Goal: Obtain resource: Download file/media

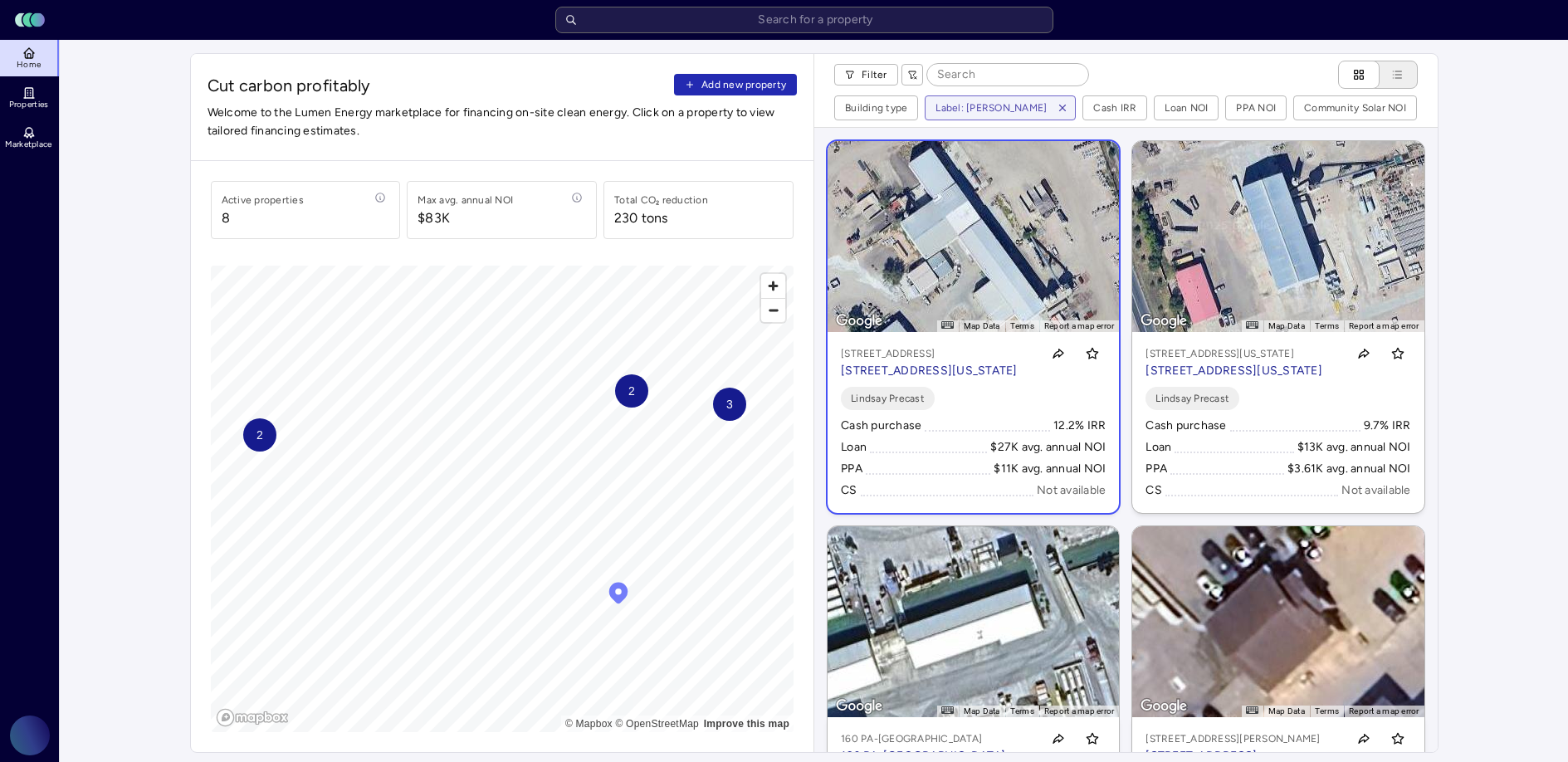
click at [987, 290] on link "← Move left → Move right ↑ Move up ↓ Move down + Zoom in - Zoom out Home Jump l…" at bounding box center [973, 327] width 291 height 371
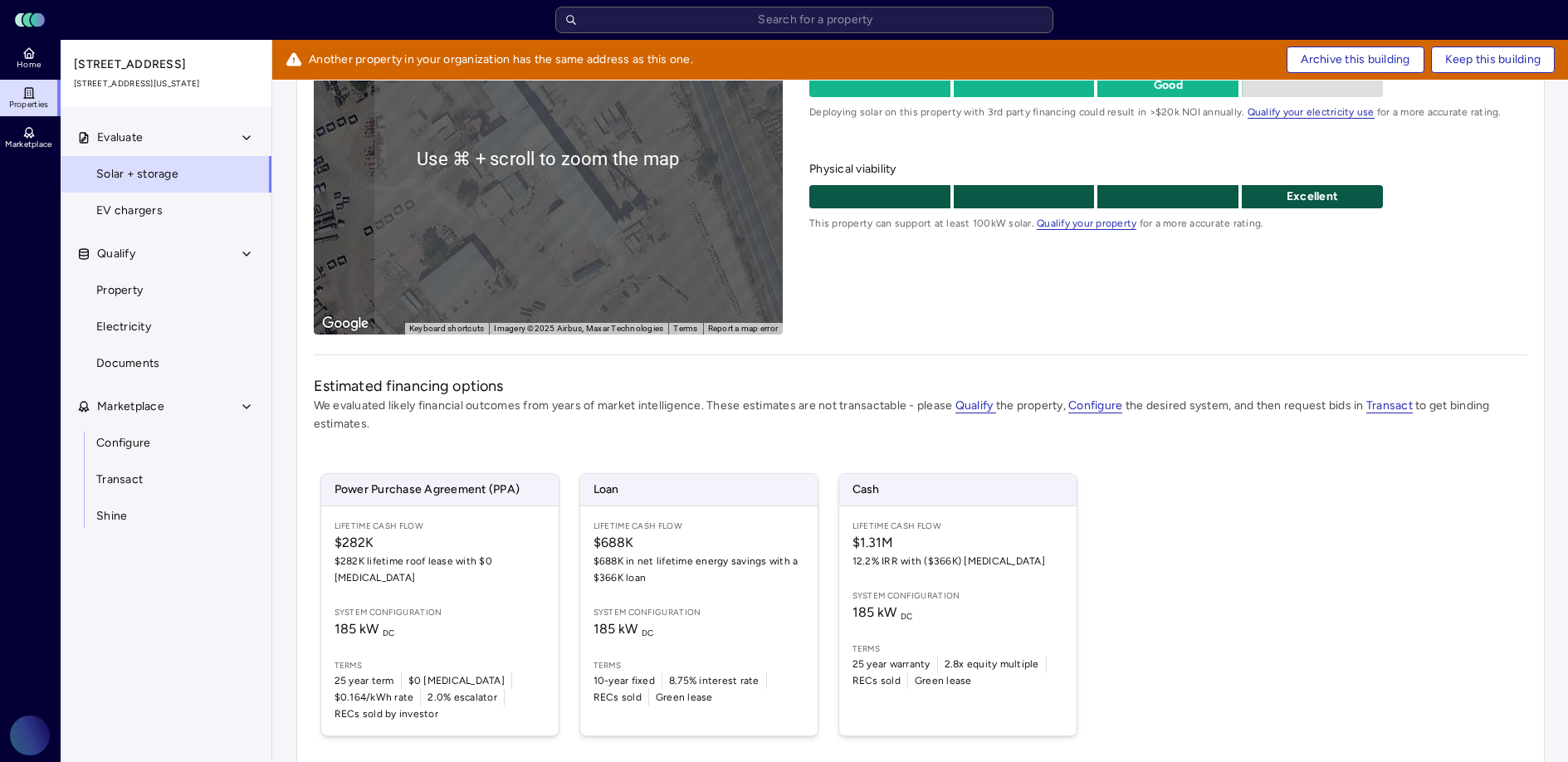
scroll to position [262, 0]
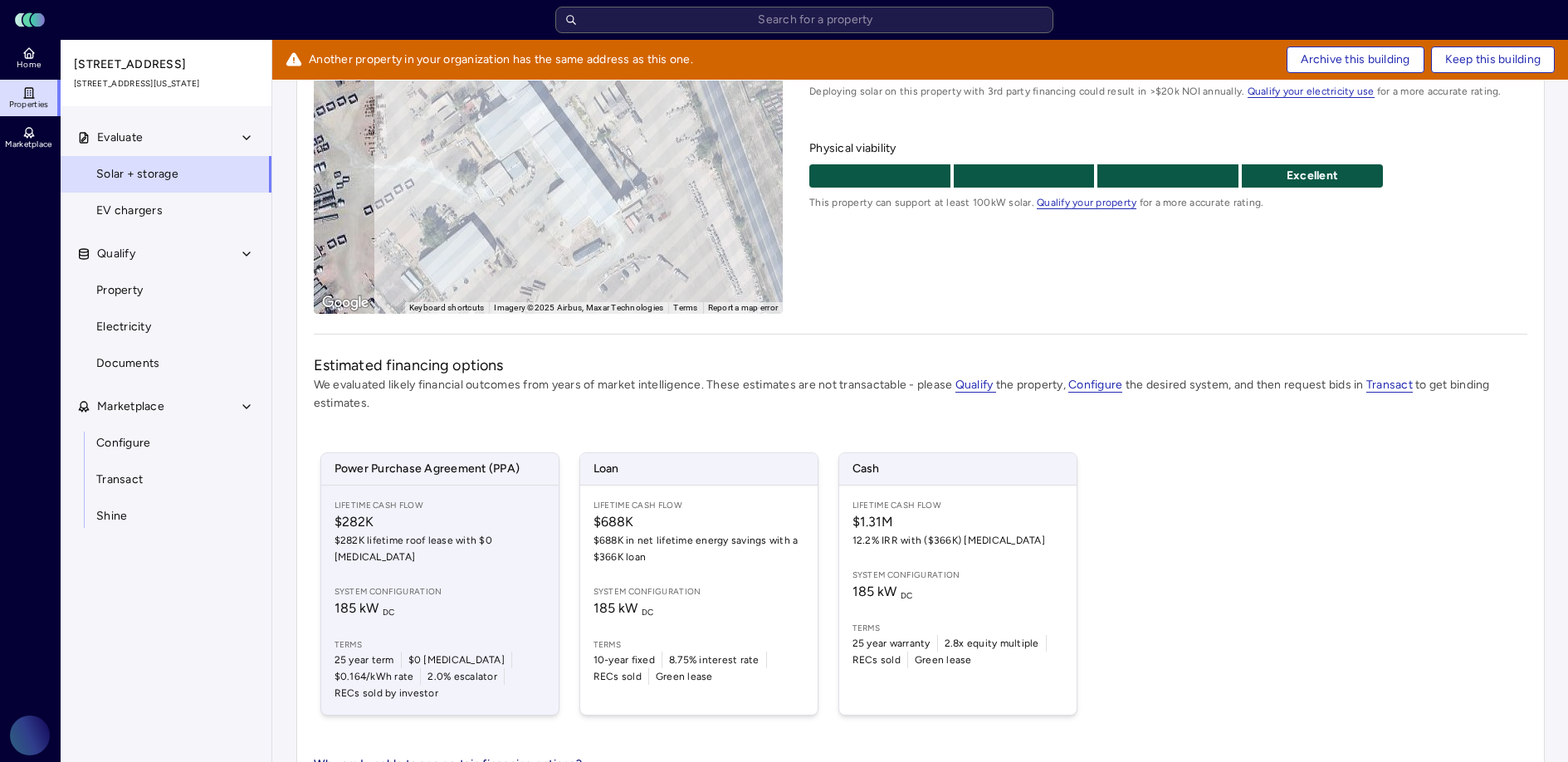
click at [436, 558] on div "Lifetime Cash Flow $282K $282K lifetime roof lease with $0 [MEDICAL_DATA] Syste…" at bounding box center [439, 601] width 238 height 229
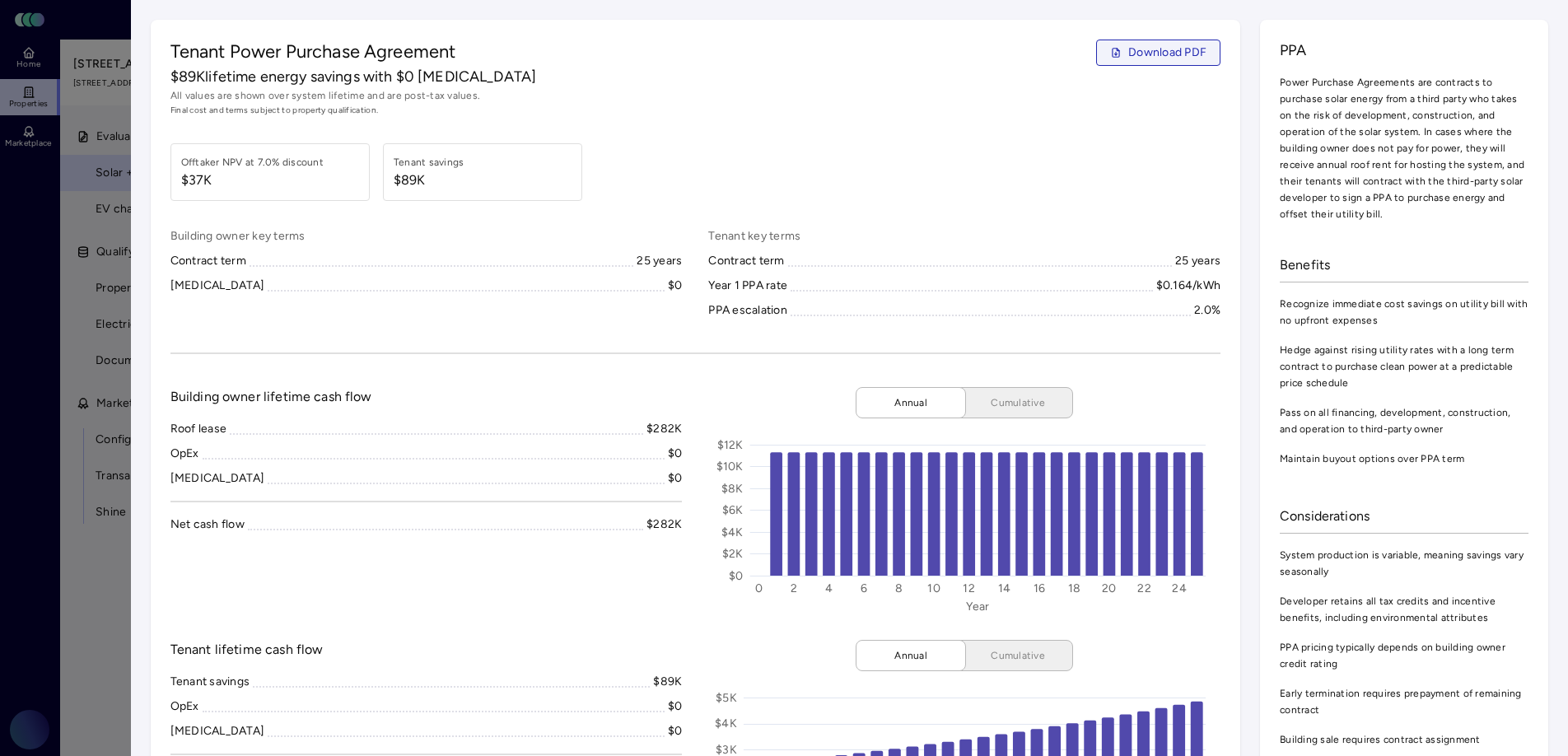
click at [1128, 52] on span "Download PDF" at bounding box center [1167, 52] width 79 height 18
click at [108, 181] on div at bounding box center [784, 378] width 1568 height 756
click at [101, 183] on div at bounding box center [784, 378] width 1568 height 756
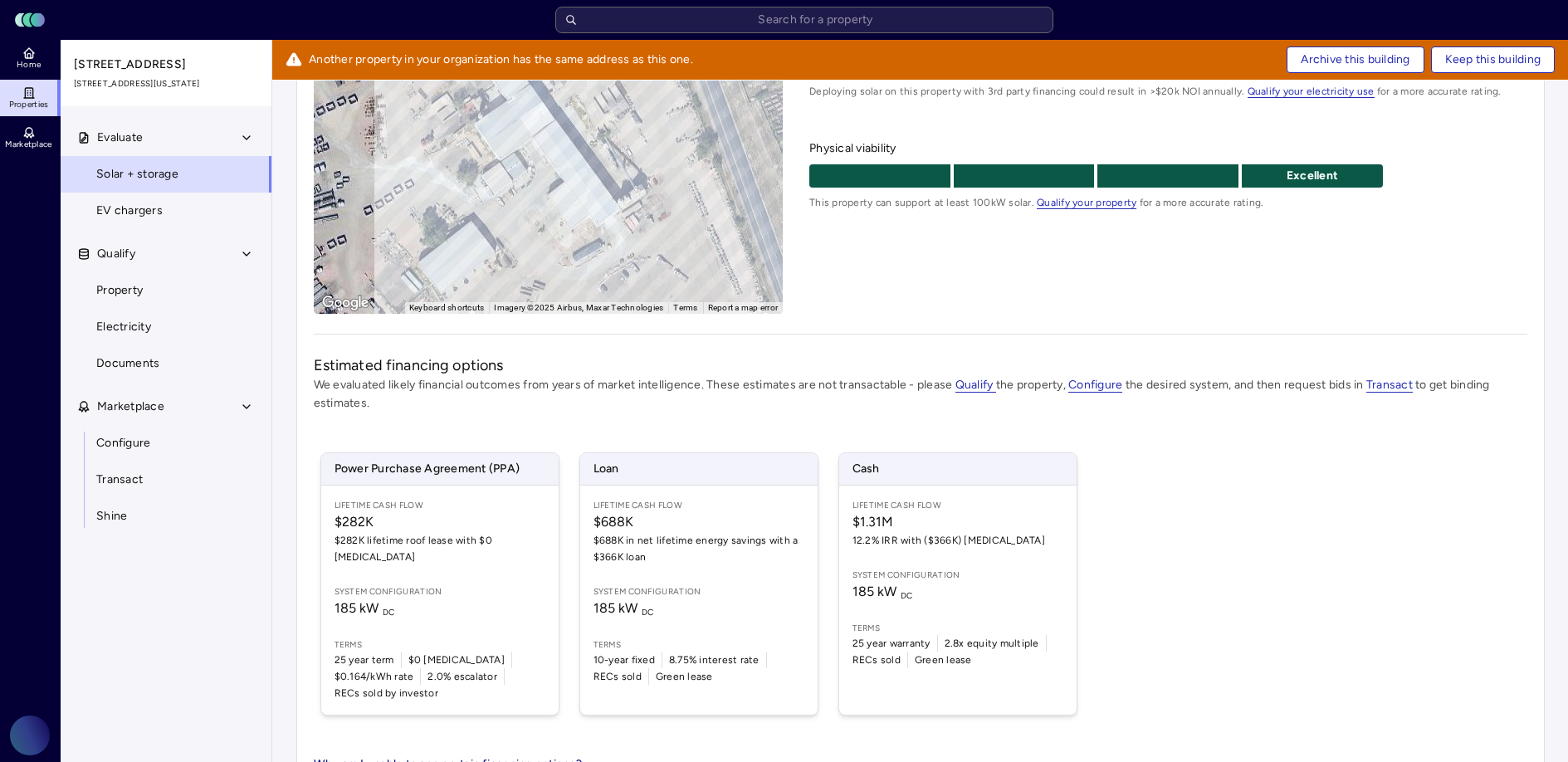
click at [43, 105] on span "Properties" at bounding box center [30, 104] width 40 height 10
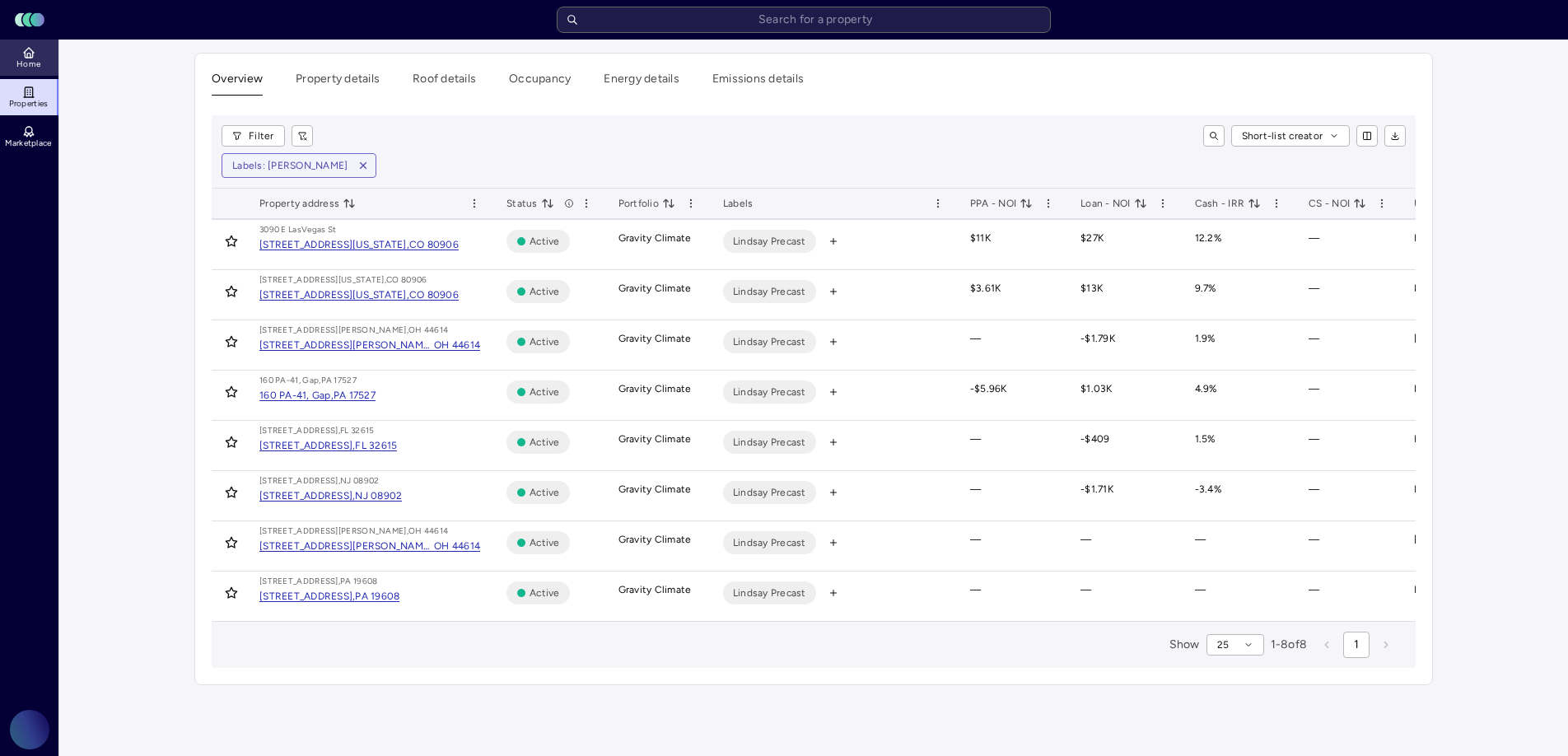
click at [28, 44] on link "Home" at bounding box center [29, 58] width 60 height 36
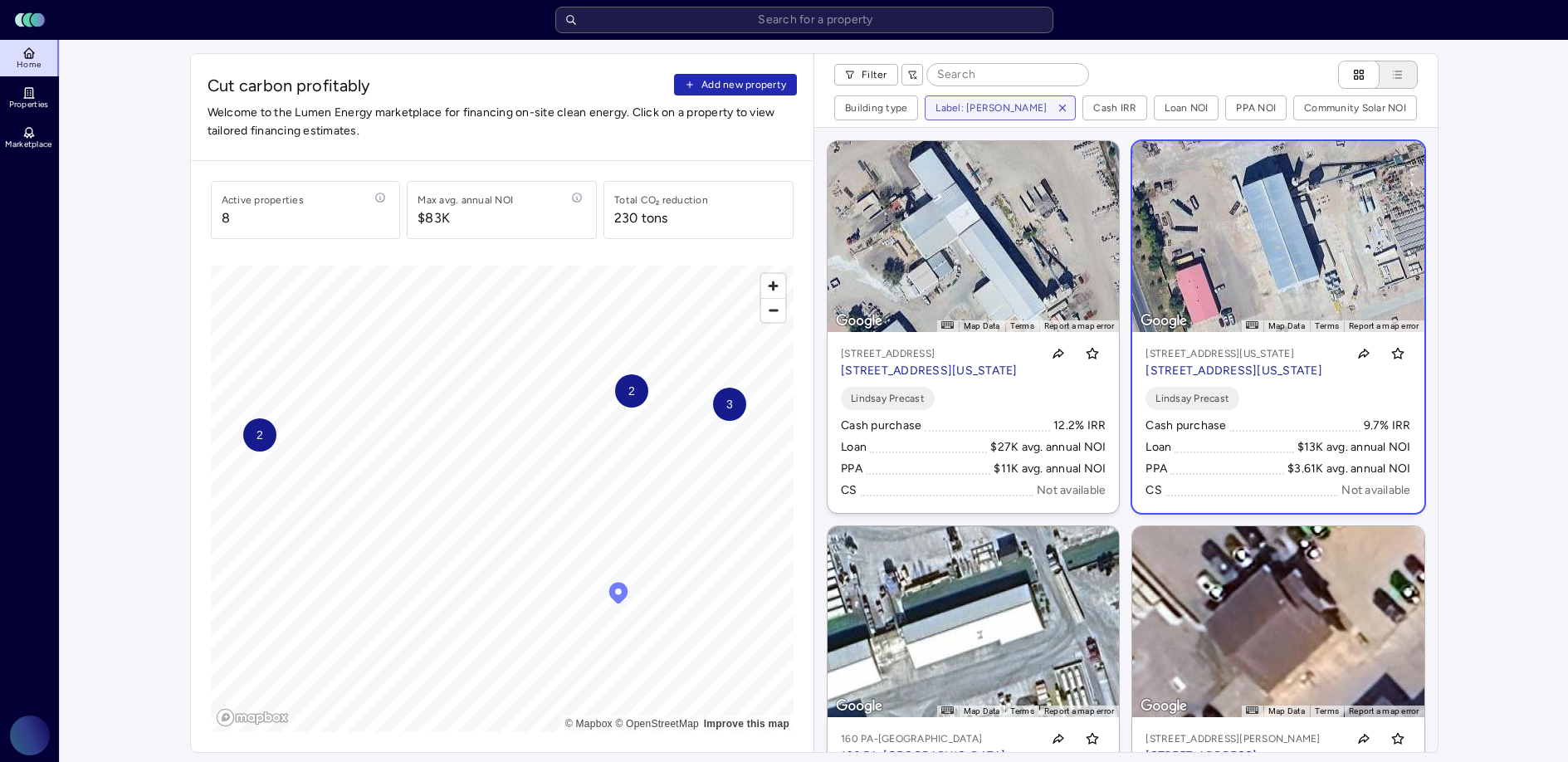
click at [1234, 380] on p "[STREET_ADDRESS][US_STATE]" at bounding box center [1234, 370] width 177 height 18
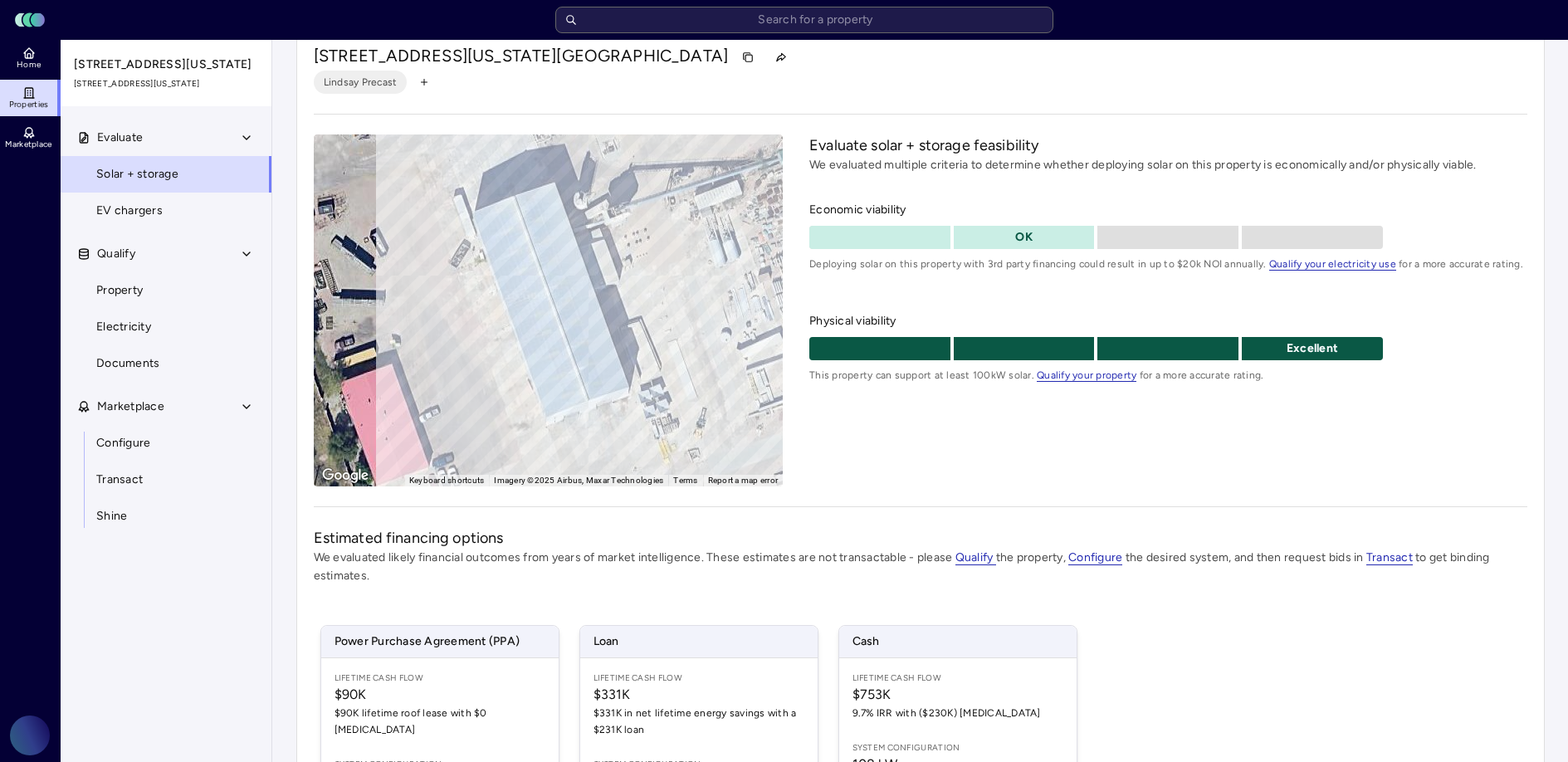
scroll to position [116, 0]
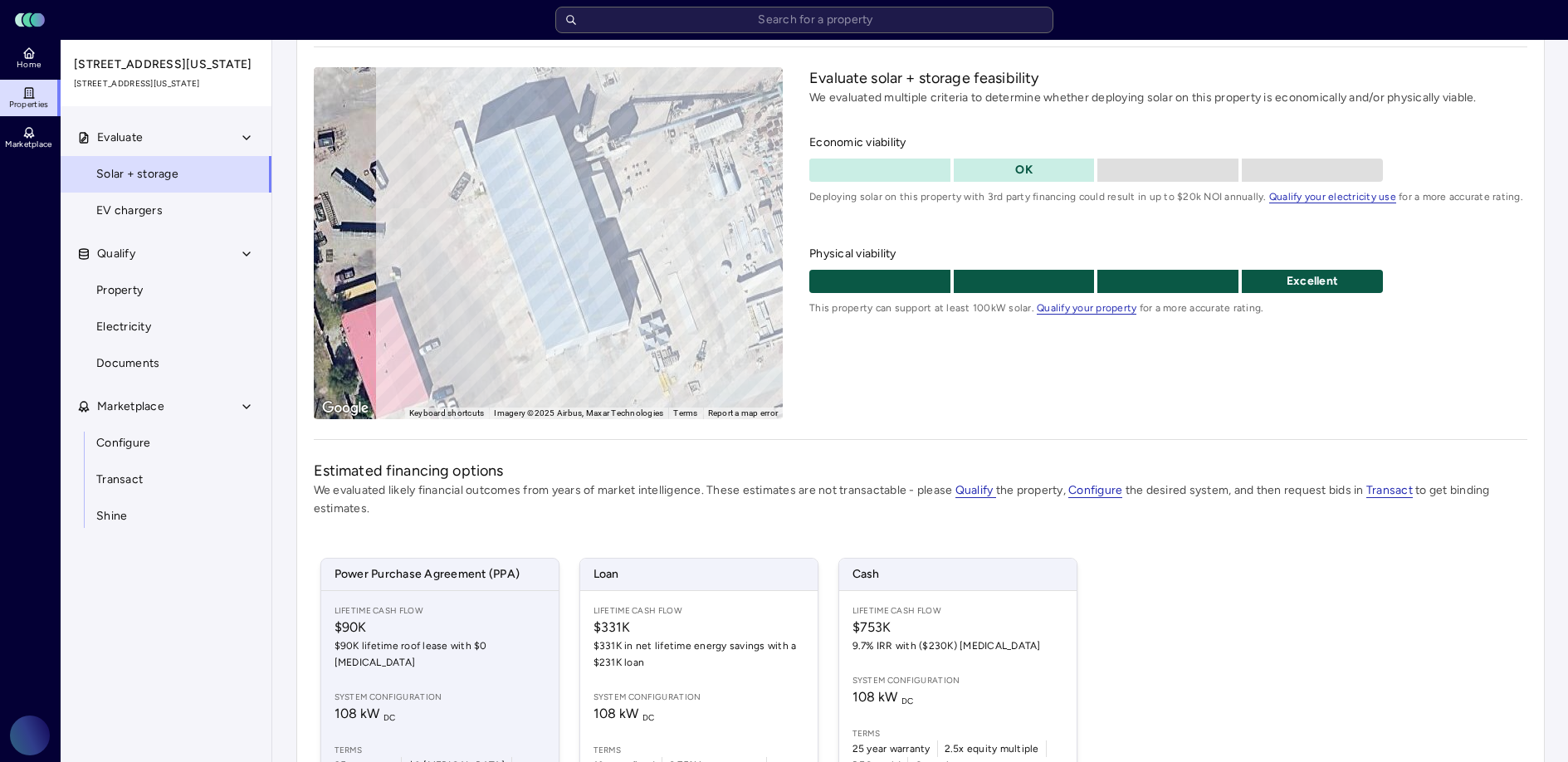
click at [421, 658] on div "Lifetime Cash Flow $90K $90K lifetime roof lease with $0 [MEDICAL_DATA] System …" at bounding box center [439, 706] width 238 height 229
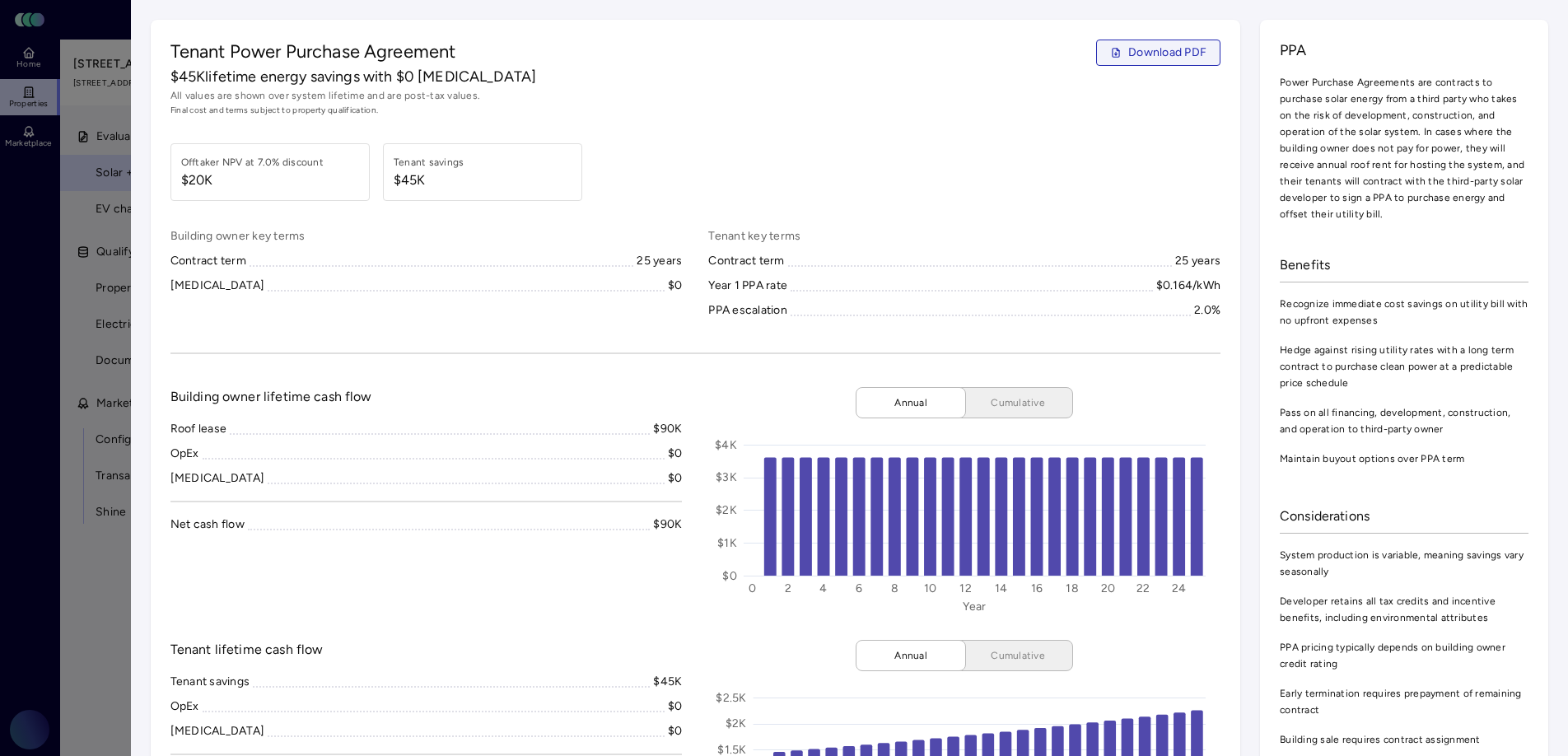
click at [1162, 49] on span "Download PDF" at bounding box center [1167, 52] width 79 height 18
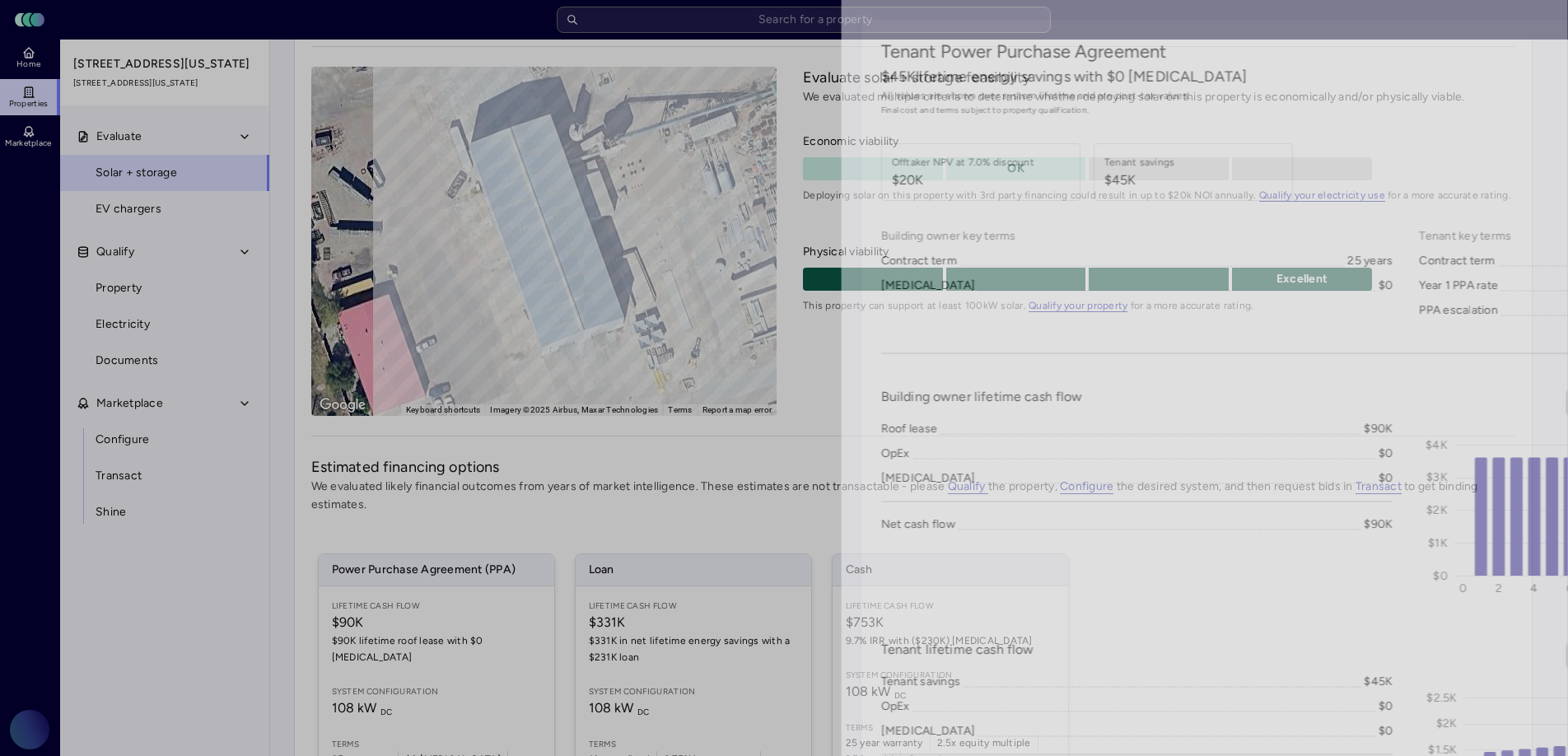
click at [109, 173] on div at bounding box center [784, 378] width 1568 height 756
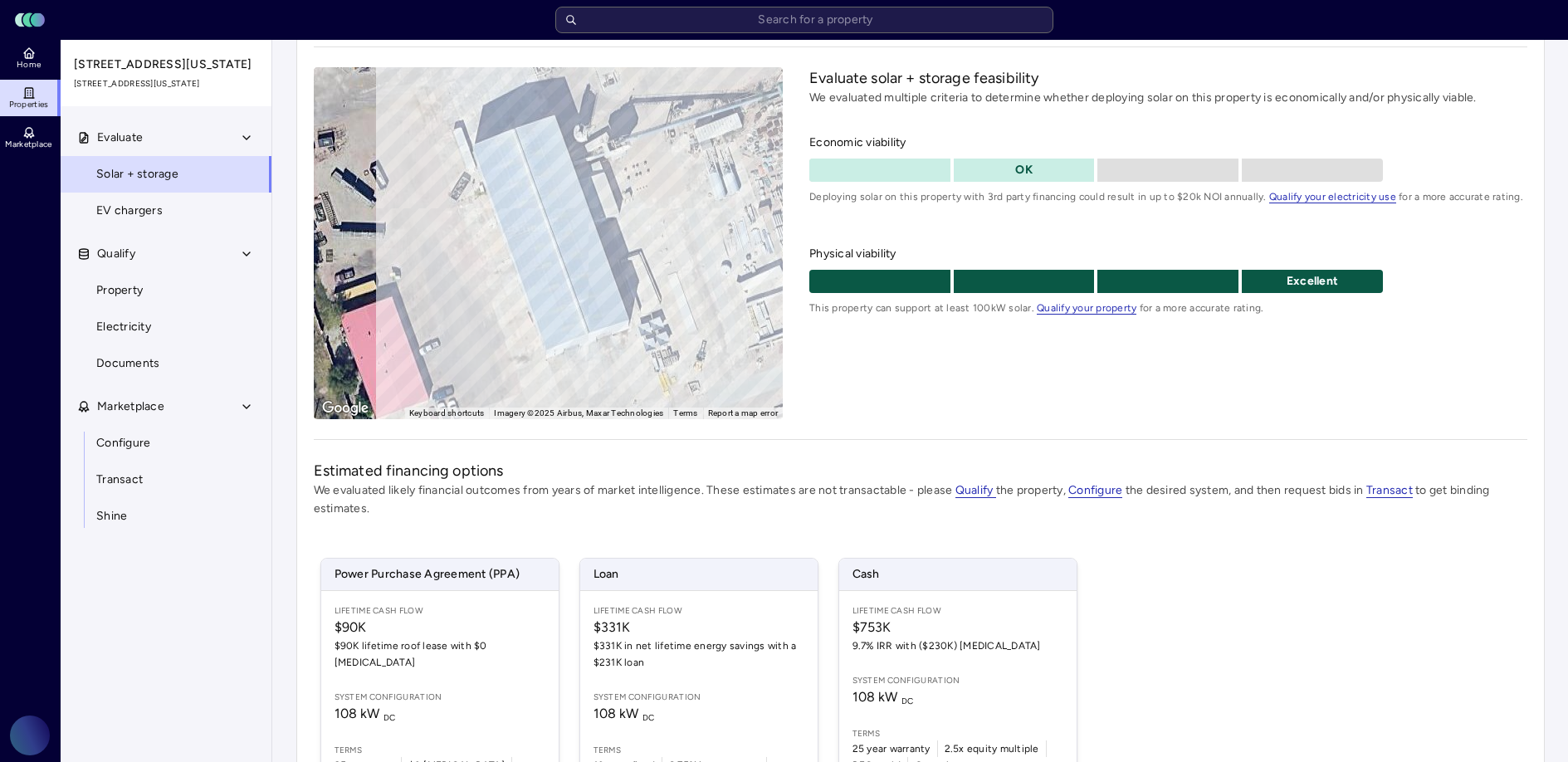
click at [43, 99] on span "Properties" at bounding box center [30, 104] width 40 height 10
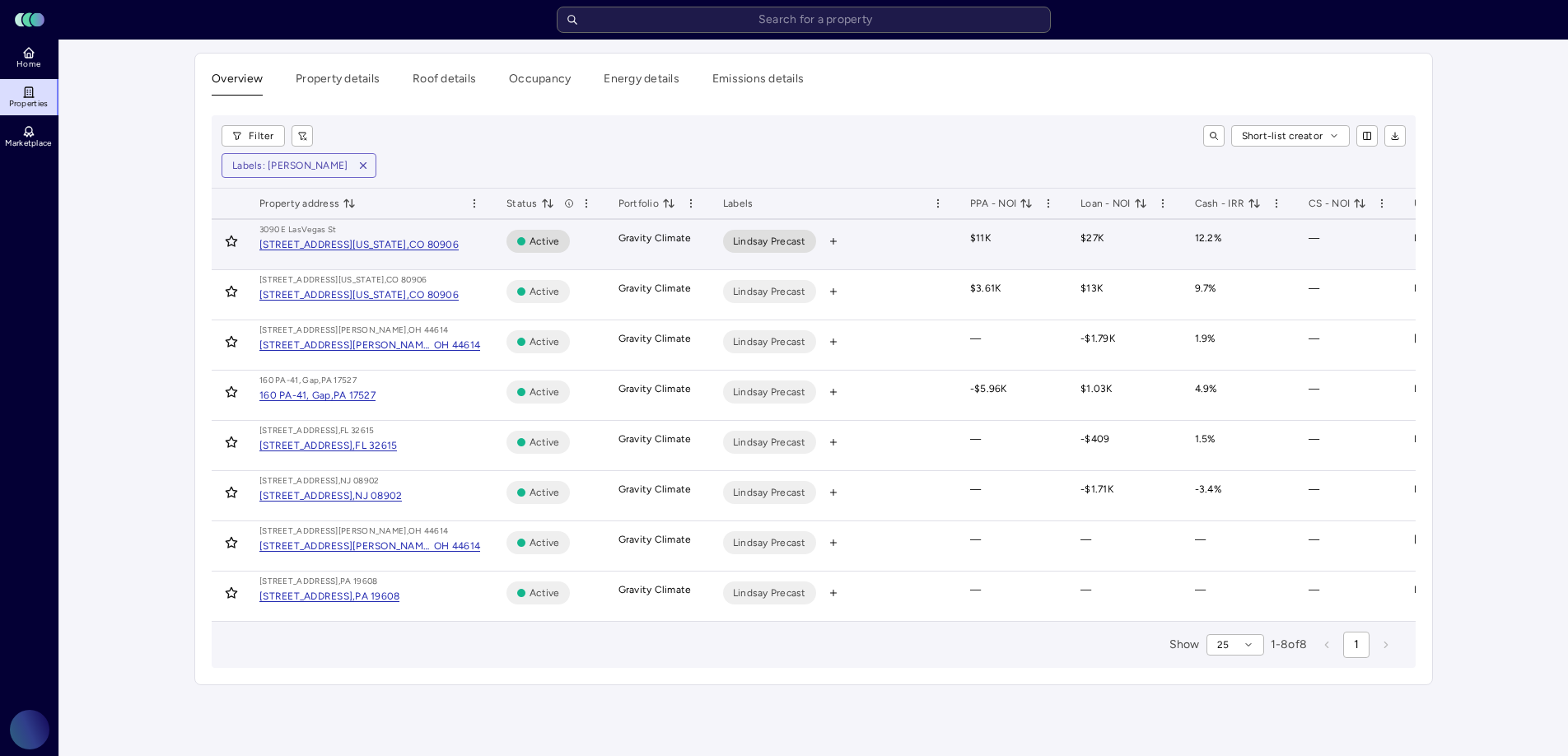
click at [383, 233] on div "[STREET_ADDRESS]" at bounding box center [369, 230] width 221 height 13
click at [379, 242] on div "[STREET_ADDRESS][US_STATE]," at bounding box center [334, 244] width 150 height 9
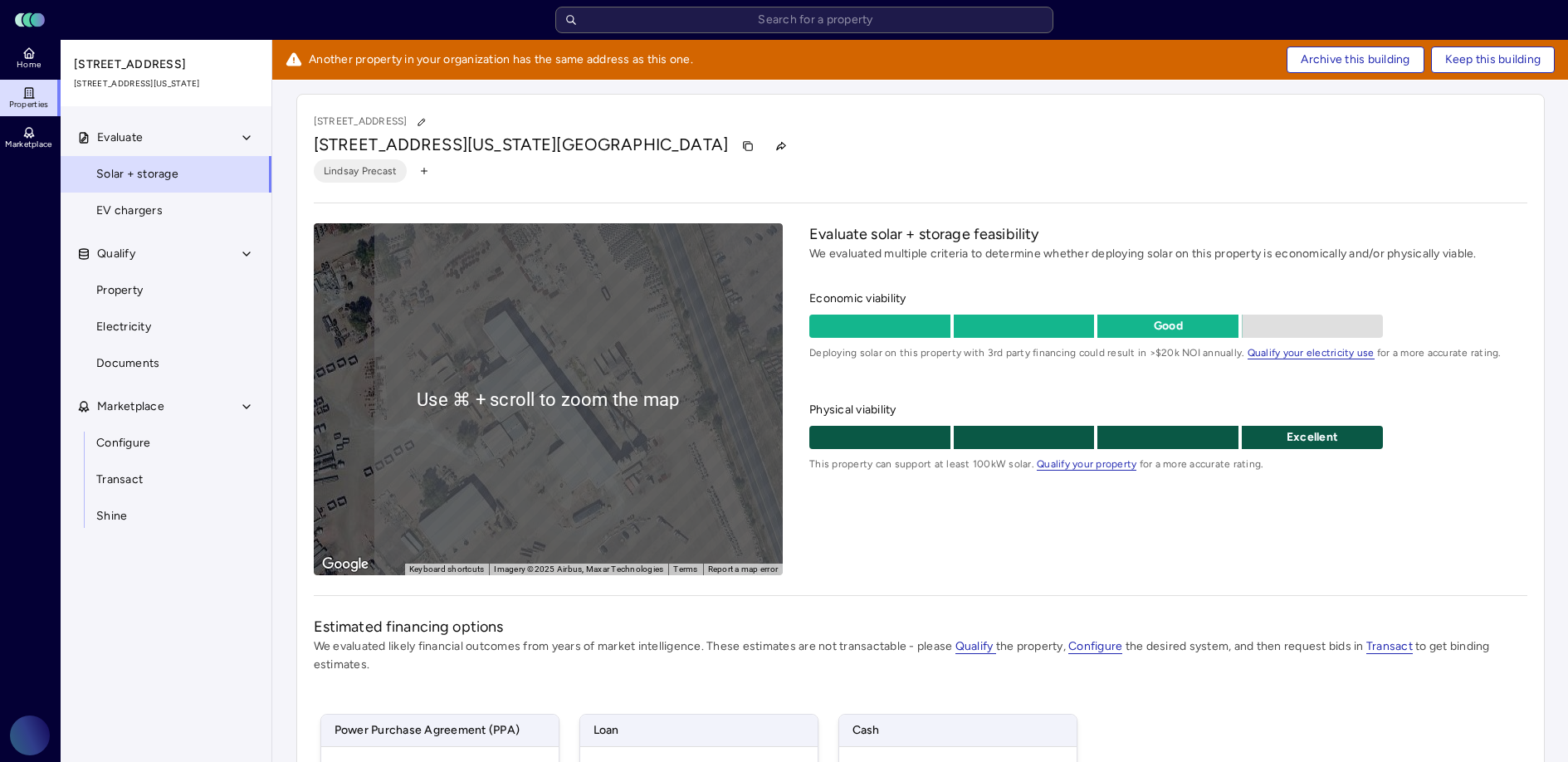
scroll to position [234, 0]
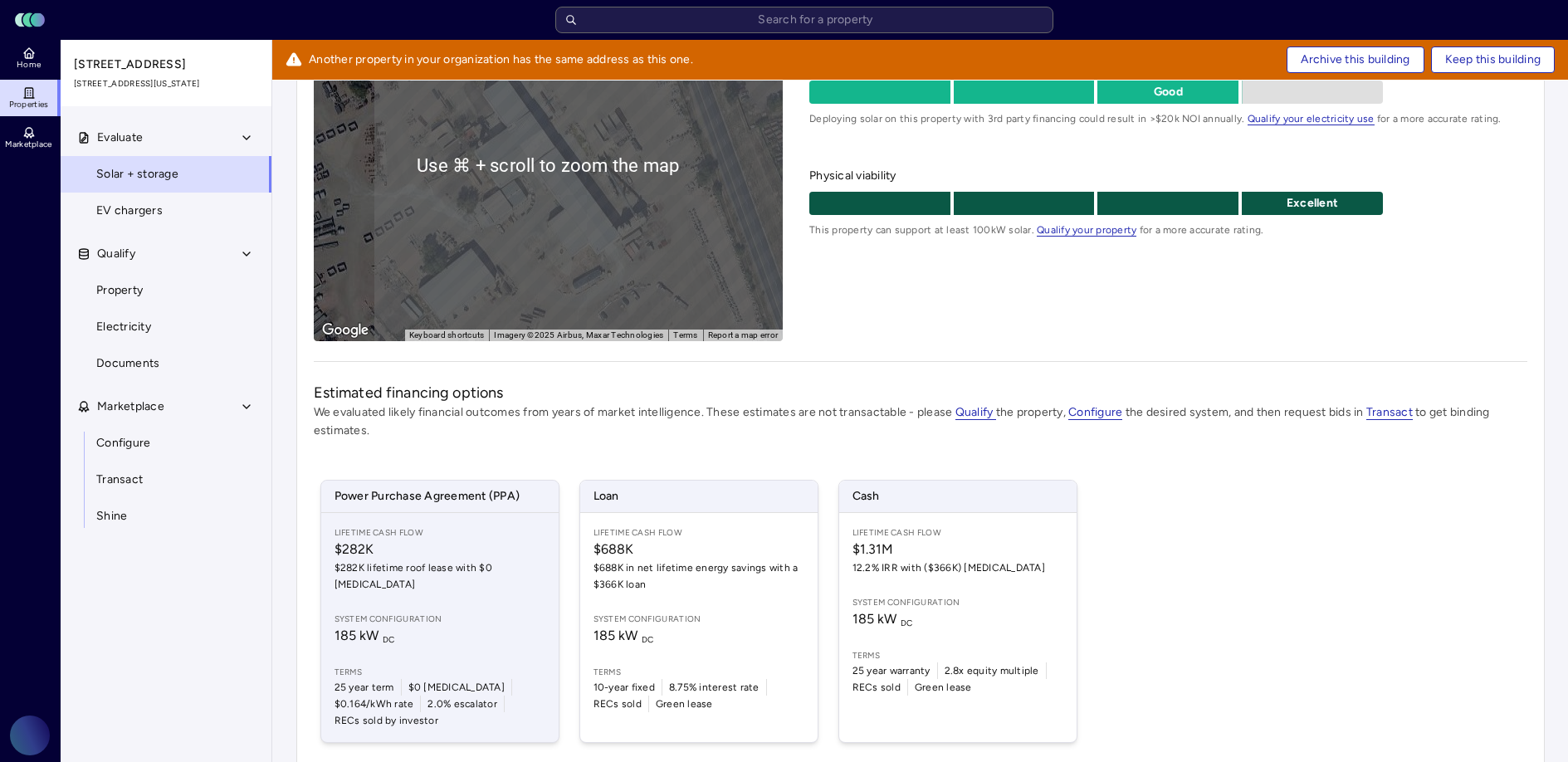
click at [434, 629] on div "Lifetime Cash Flow $282K $282K lifetime roof lease with $0 [MEDICAL_DATA] Syste…" at bounding box center [439, 627] width 238 height 229
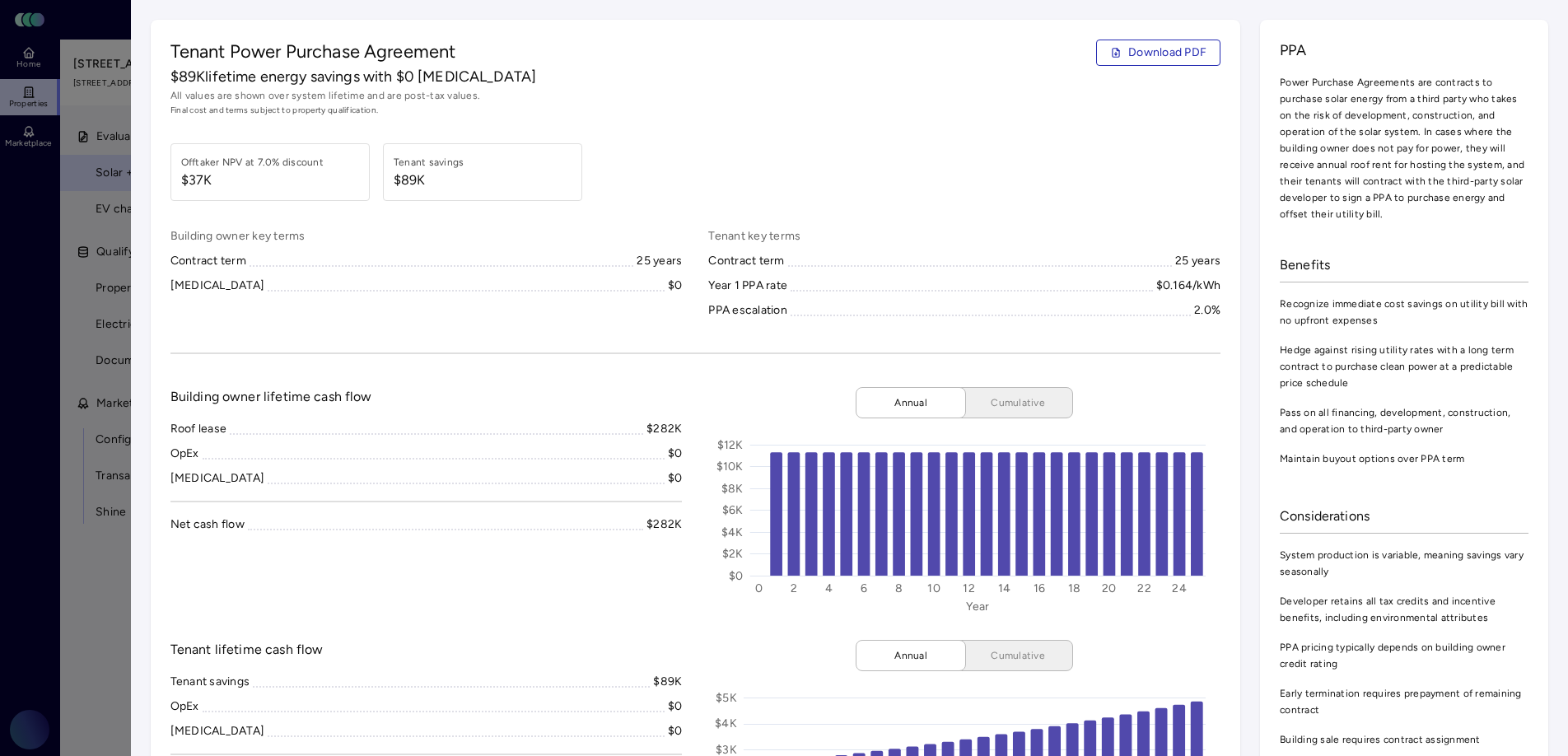
click at [93, 162] on div at bounding box center [784, 378] width 1568 height 756
